Goal: Transaction & Acquisition: Purchase product/service

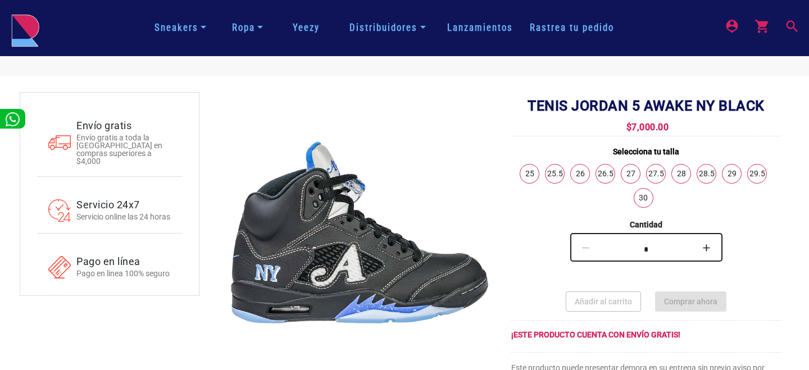
scroll to position [45, 0]
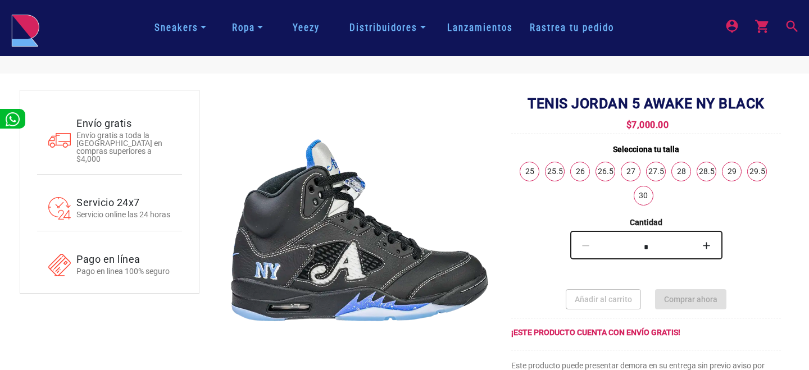
click at [683, 175] on link "28" at bounding box center [681, 171] width 19 height 19
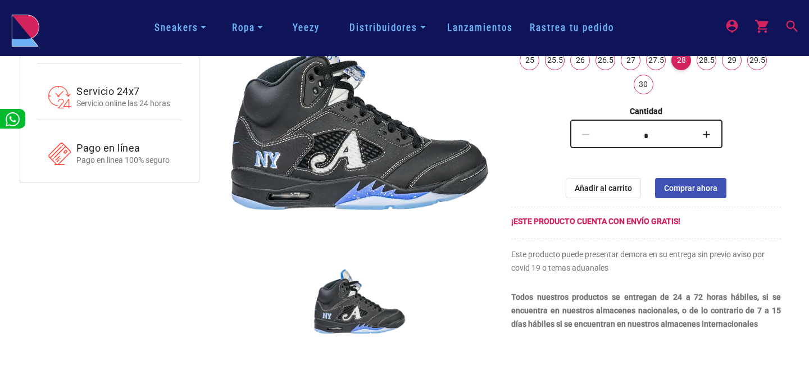
scroll to position [157, 0]
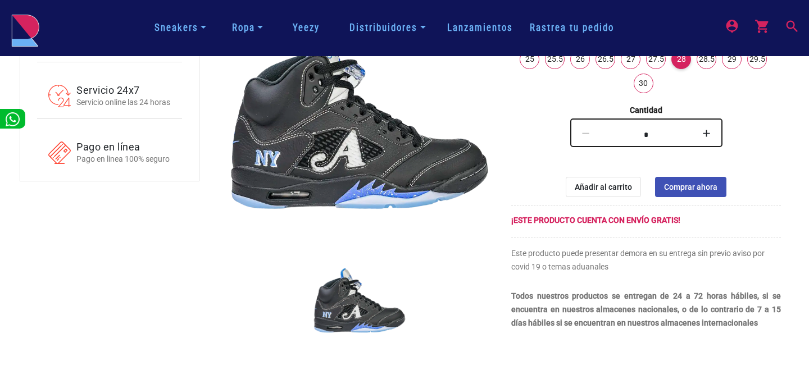
click at [694, 188] on span "Comprar ahora" at bounding box center [690, 187] width 53 height 9
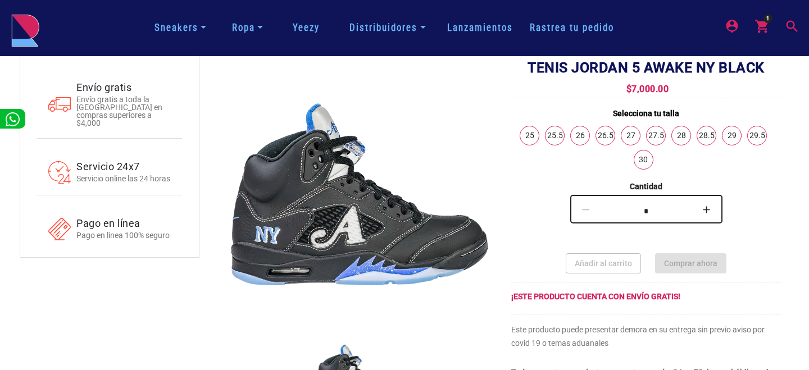
scroll to position [67, 0]
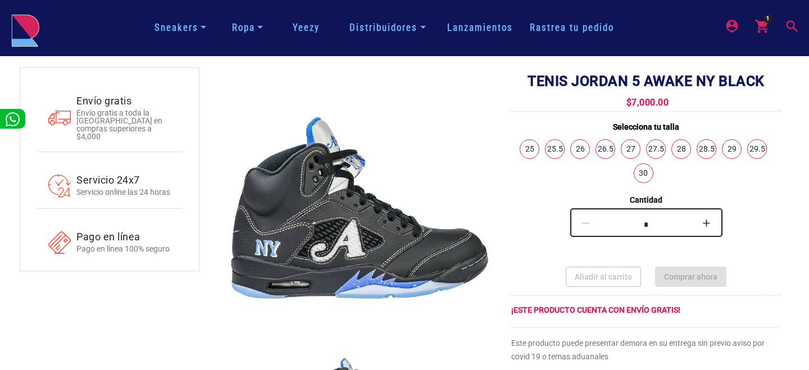
click at [685, 155] on link "28" at bounding box center [681, 149] width 19 height 19
click at [188, 29] on link "Sneakers" at bounding box center [180, 28] width 61 height 20
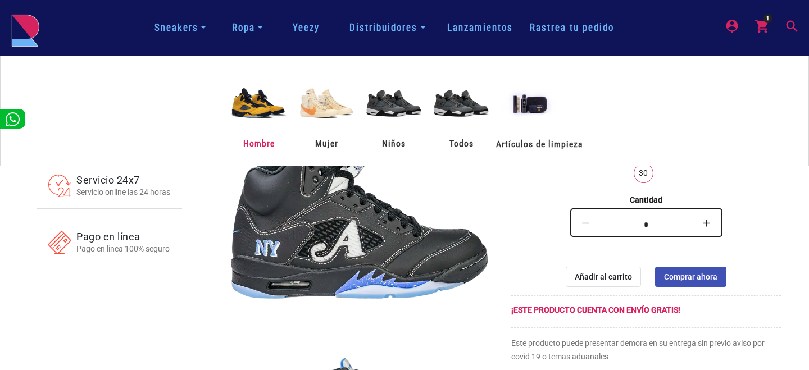
click at [260, 138] on span "Hombre" at bounding box center [258, 144] width 67 height 15
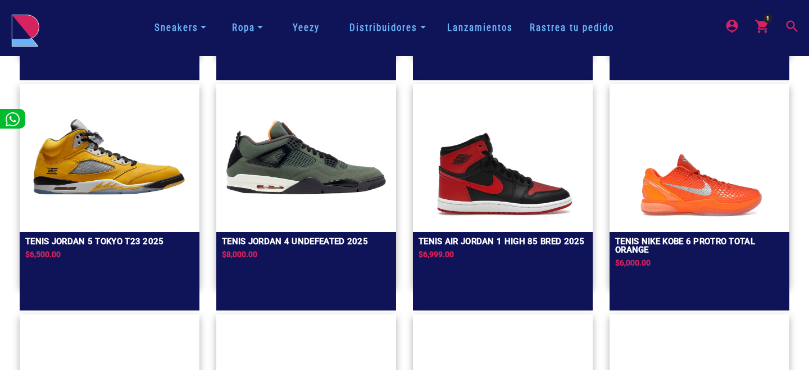
scroll to position [292, 0]
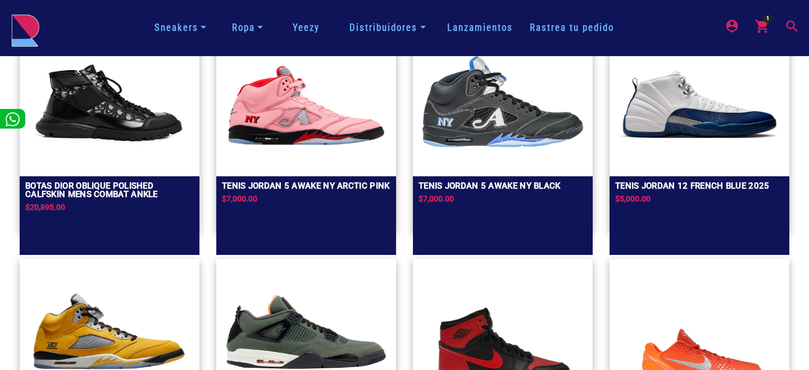
click at [256, 140] on img at bounding box center [306, 101] width 169 height 135
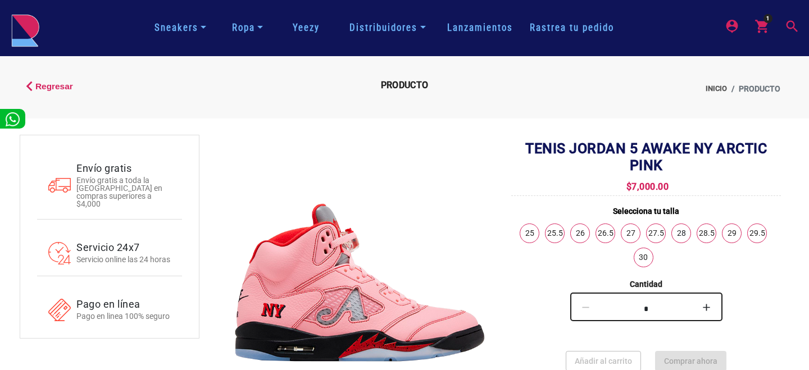
click at [684, 235] on link "28" at bounding box center [681, 233] width 19 height 19
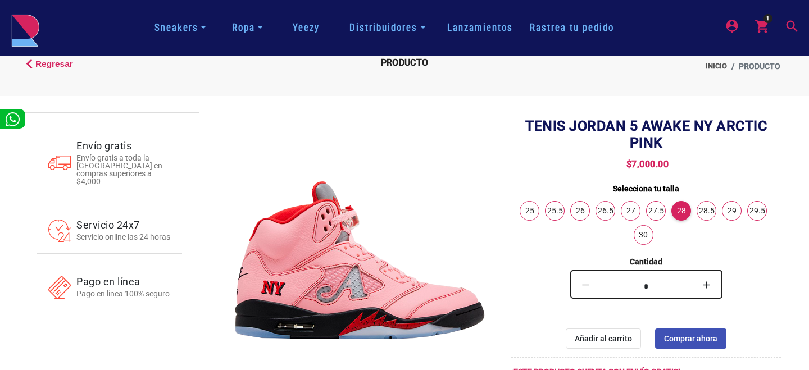
click at [21, 39] on img at bounding box center [25, 30] width 28 height 33
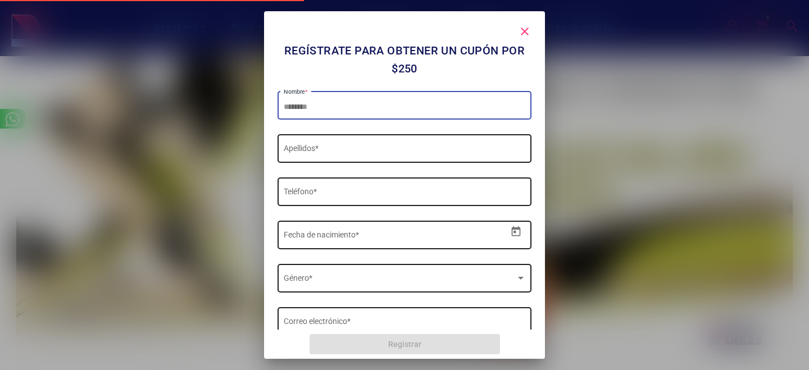
click at [521, 28] on mat-icon "close" at bounding box center [524, 31] width 13 height 13
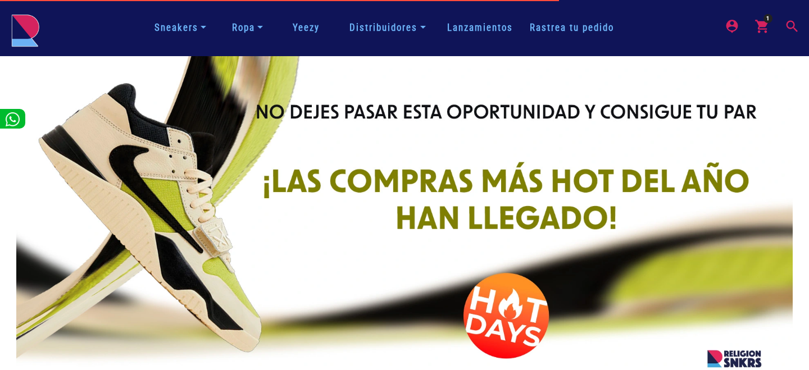
scroll to position [22, 0]
